Goal: Find contact information: Find contact information

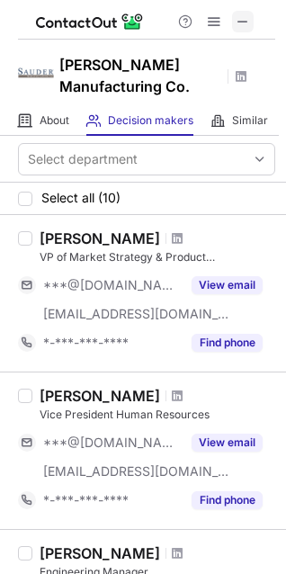
click at [237, 19] on span at bounding box center [243, 21] width 14 height 14
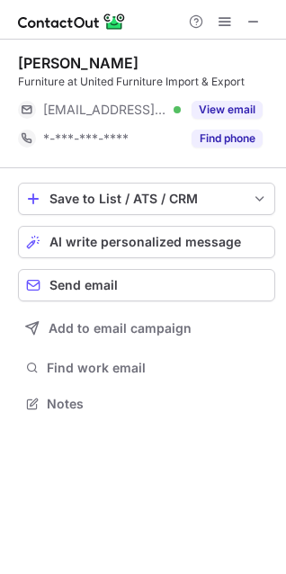
scroll to position [391, 286]
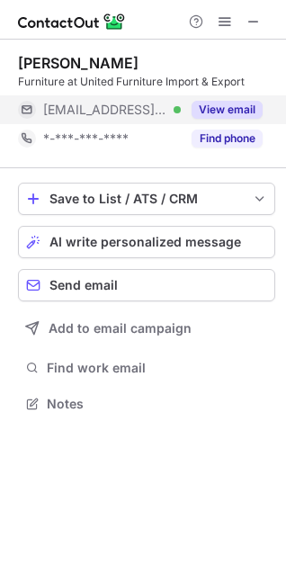
click at [248, 115] on button "View email" at bounding box center [227, 110] width 71 height 18
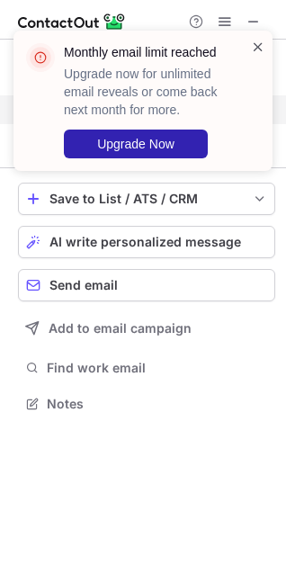
click at [255, 44] on span at bounding box center [258, 47] width 14 height 18
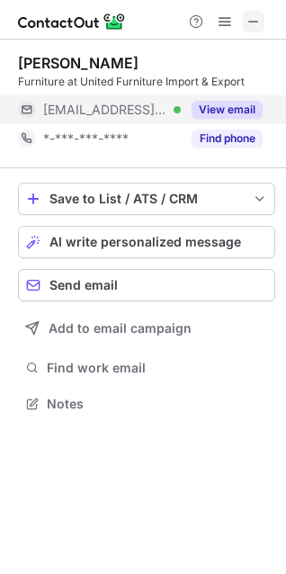
click at [253, 20] on span at bounding box center [253, 21] width 14 height 14
